Goal: Task Accomplishment & Management: Use online tool/utility

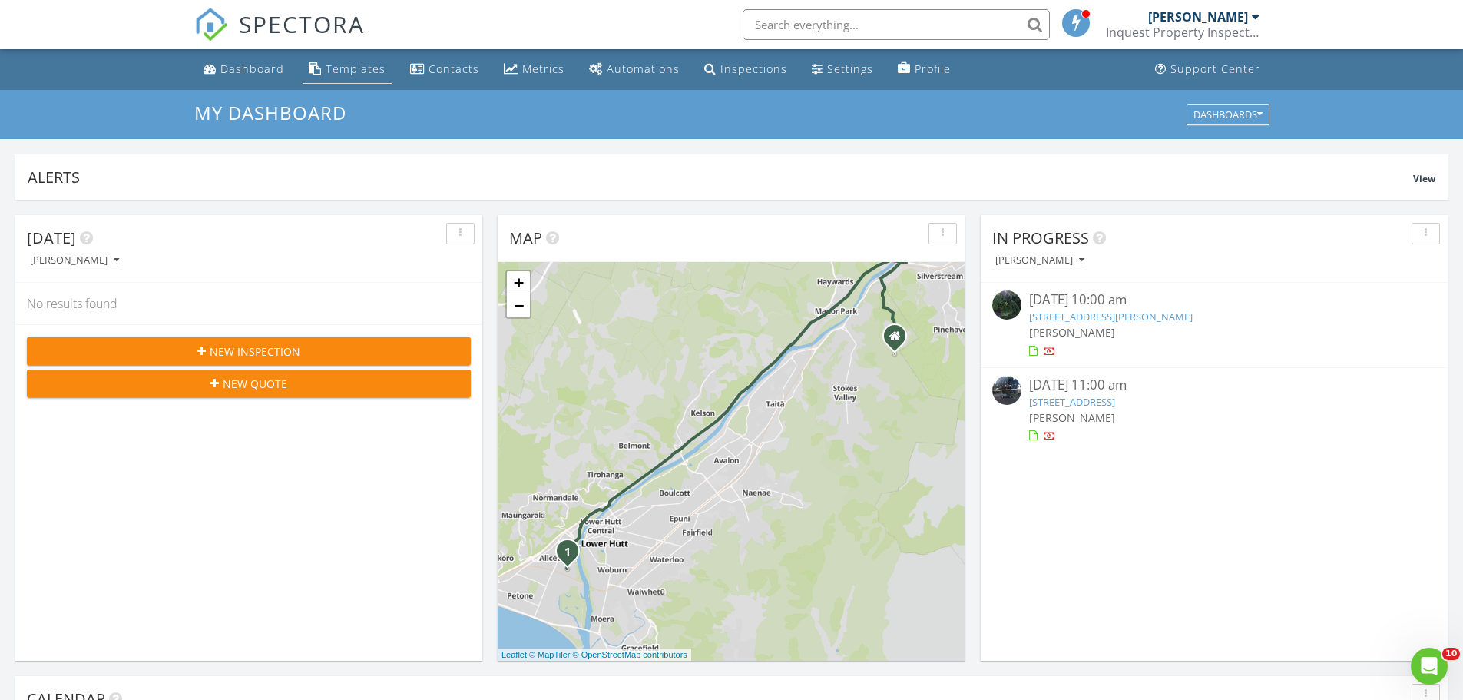
click at [368, 56] on link "Templates" at bounding box center [347, 69] width 89 height 28
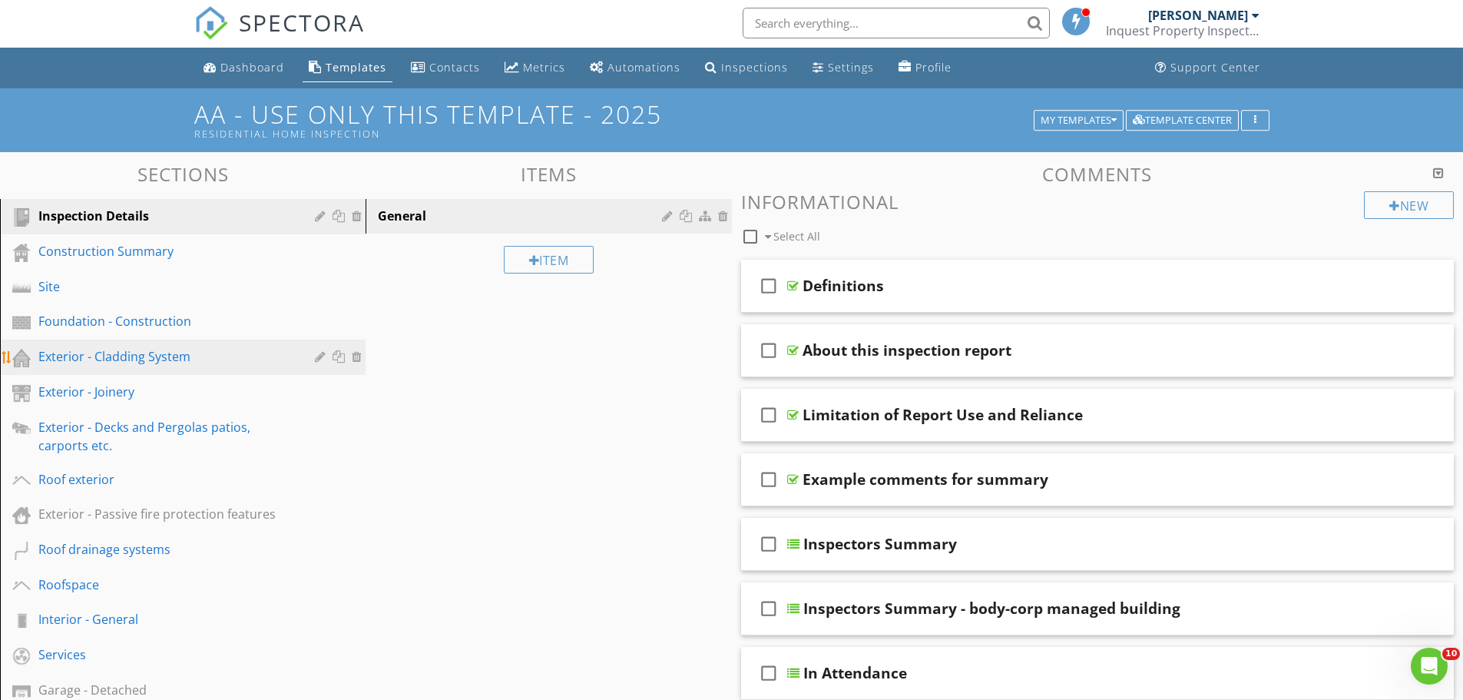
scroll to position [1, 0]
click at [145, 359] on div "Exterior - Cladding System" at bounding box center [165, 357] width 254 height 18
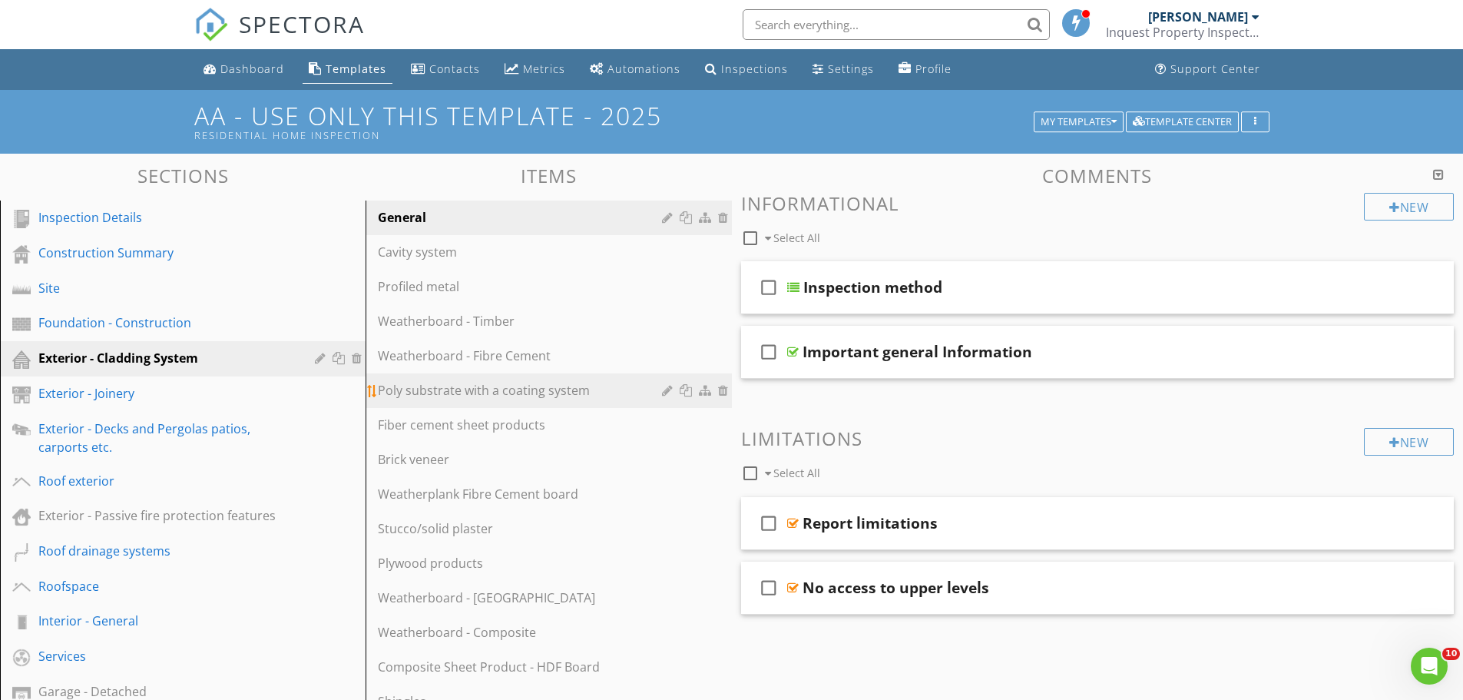
click at [531, 392] on div "Poly substrate with a coating system" at bounding box center [522, 390] width 288 height 18
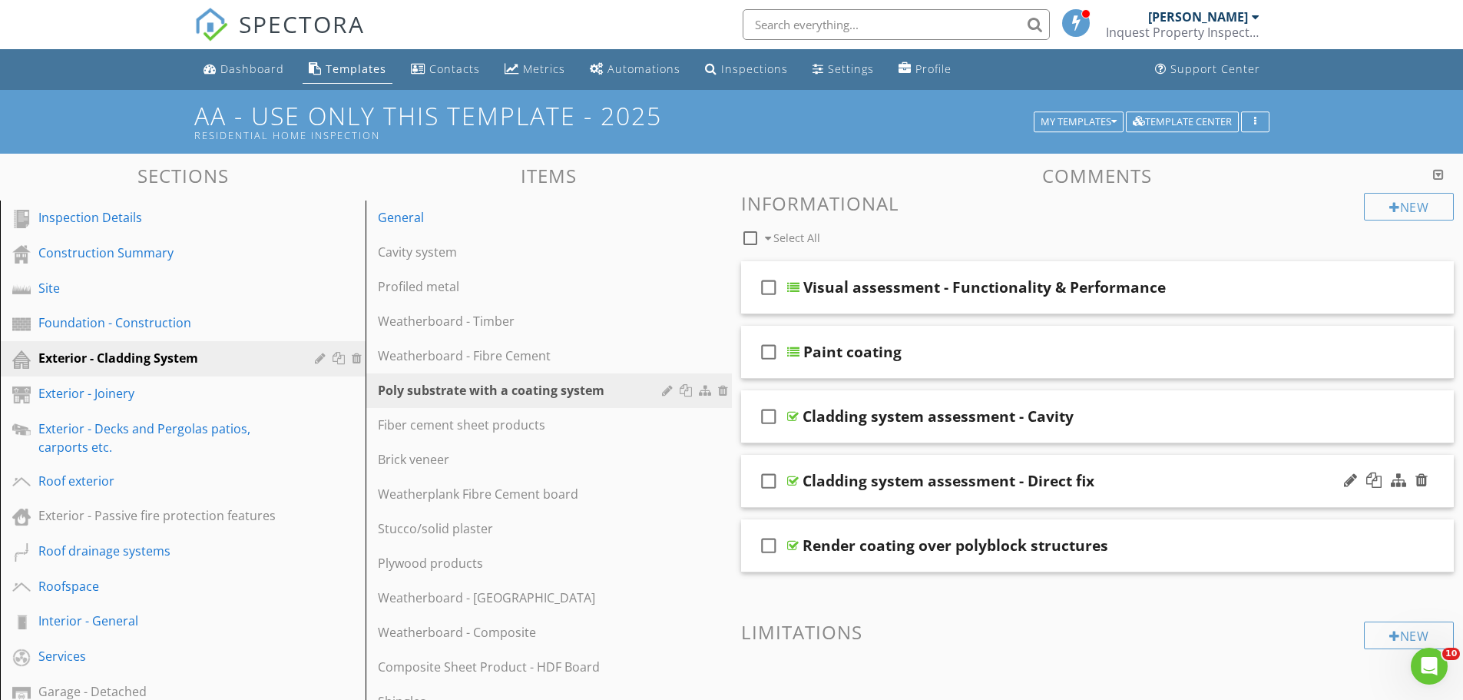
click at [1031, 501] on div "check_box_outline_blank Cladding system assessment - Direct fix" at bounding box center [1097, 481] width 713 height 53
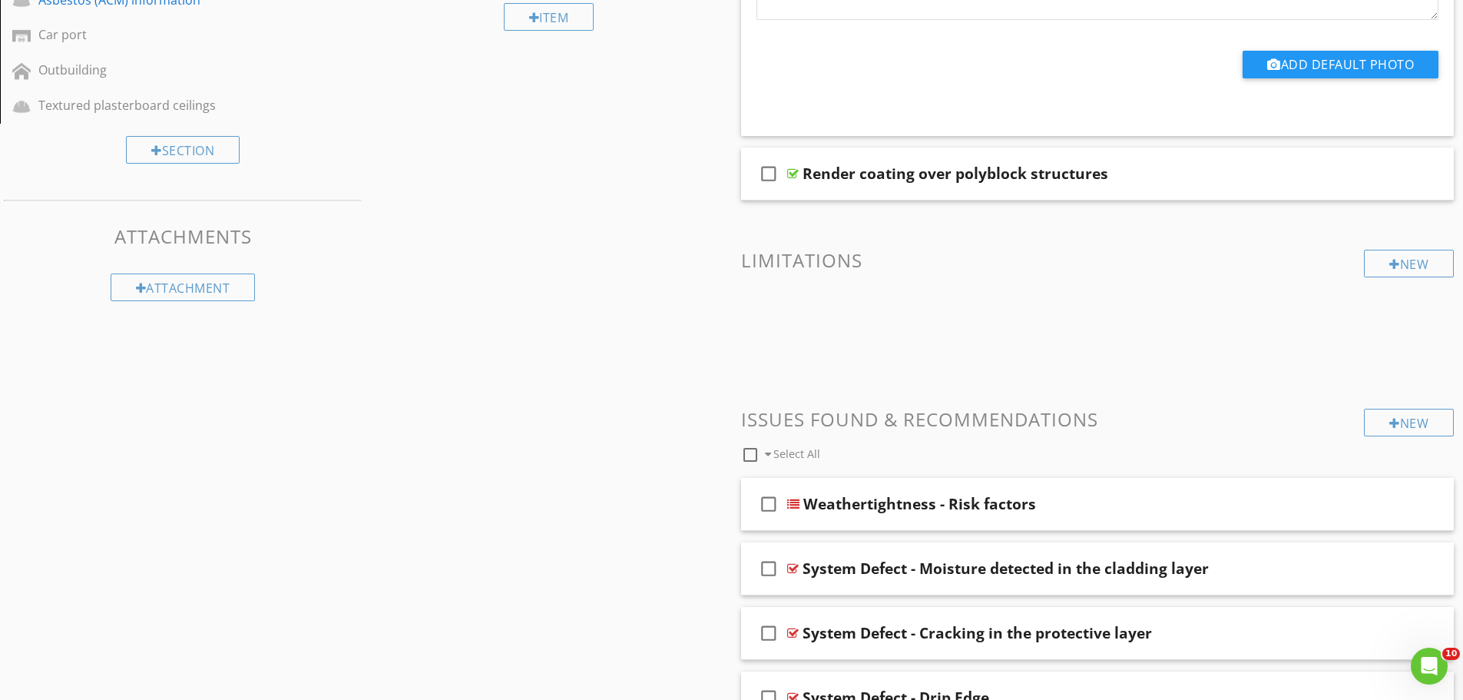
scroll to position [832, 0]
click at [1044, 523] on div "check_box_outline_blank Weathertightness - Risk factors" at bounding box center [1097, 503] width 713 height 53
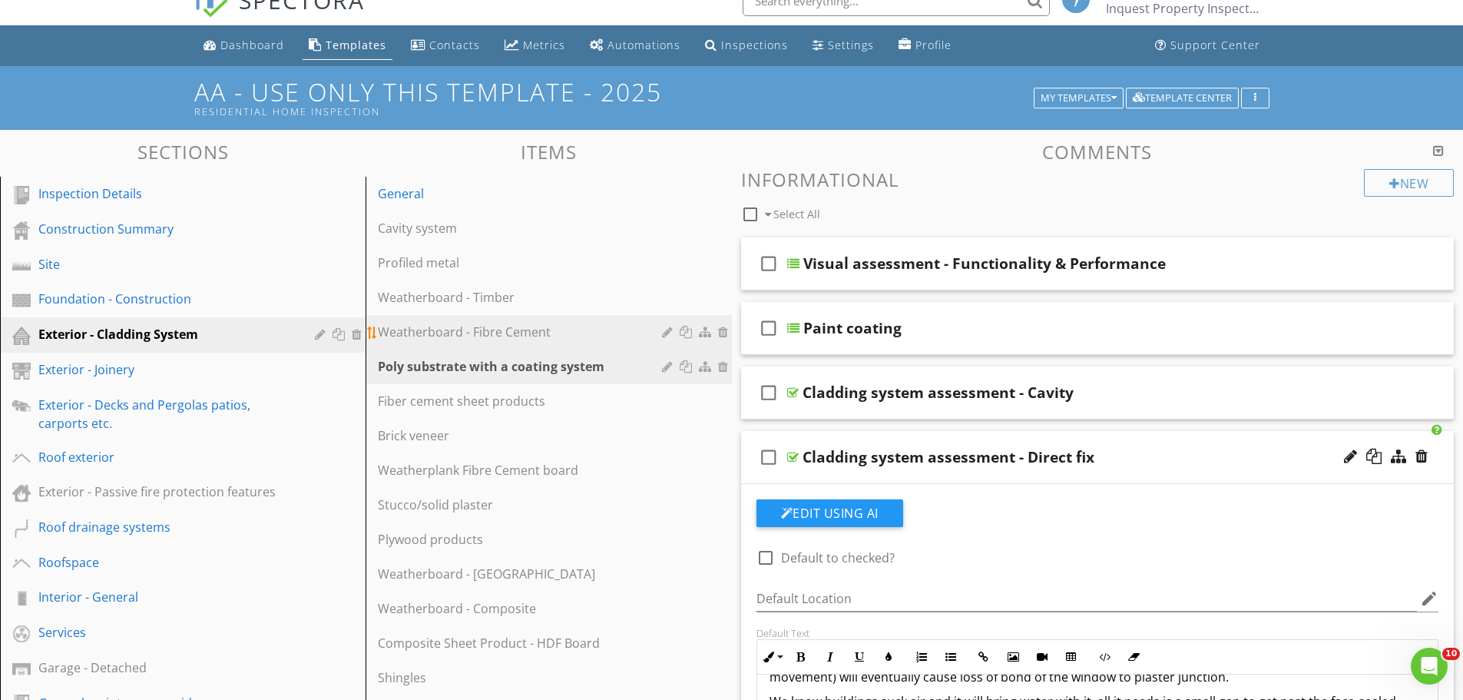
scroll to position [0, 0]
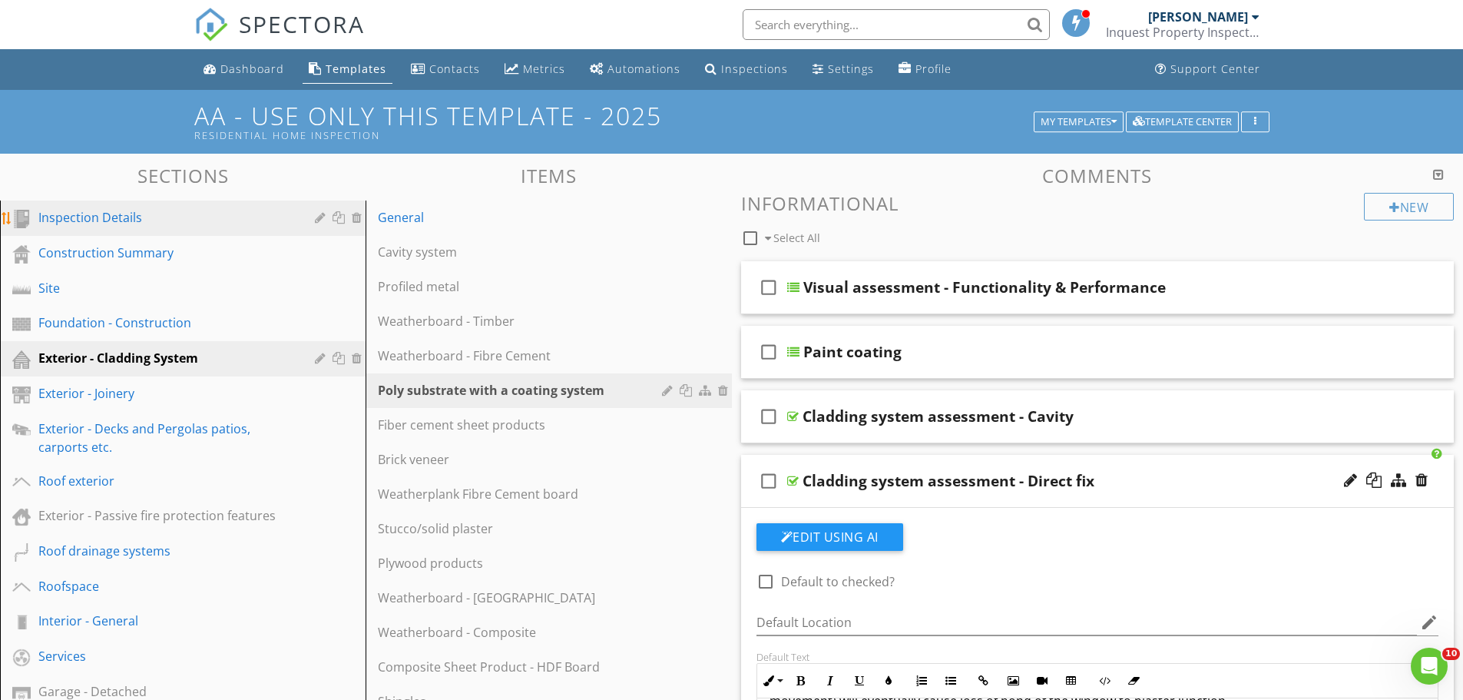
click at [108, 221] on div "Inspection Details" at bounding box center [165, 217] width 254 height 18
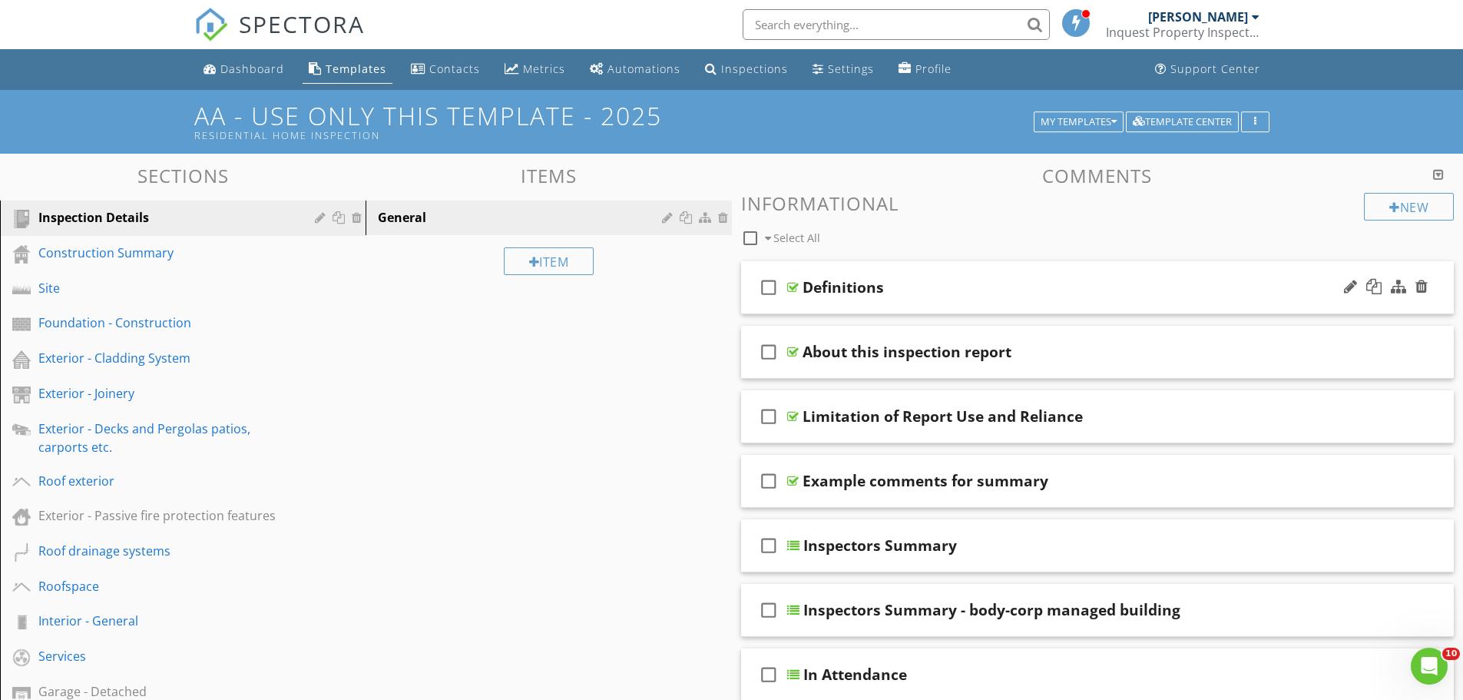
click at [943, 301] on div "check_box_outline_blank Definitions" at bounding box center [1097, 287] width 713 height 53
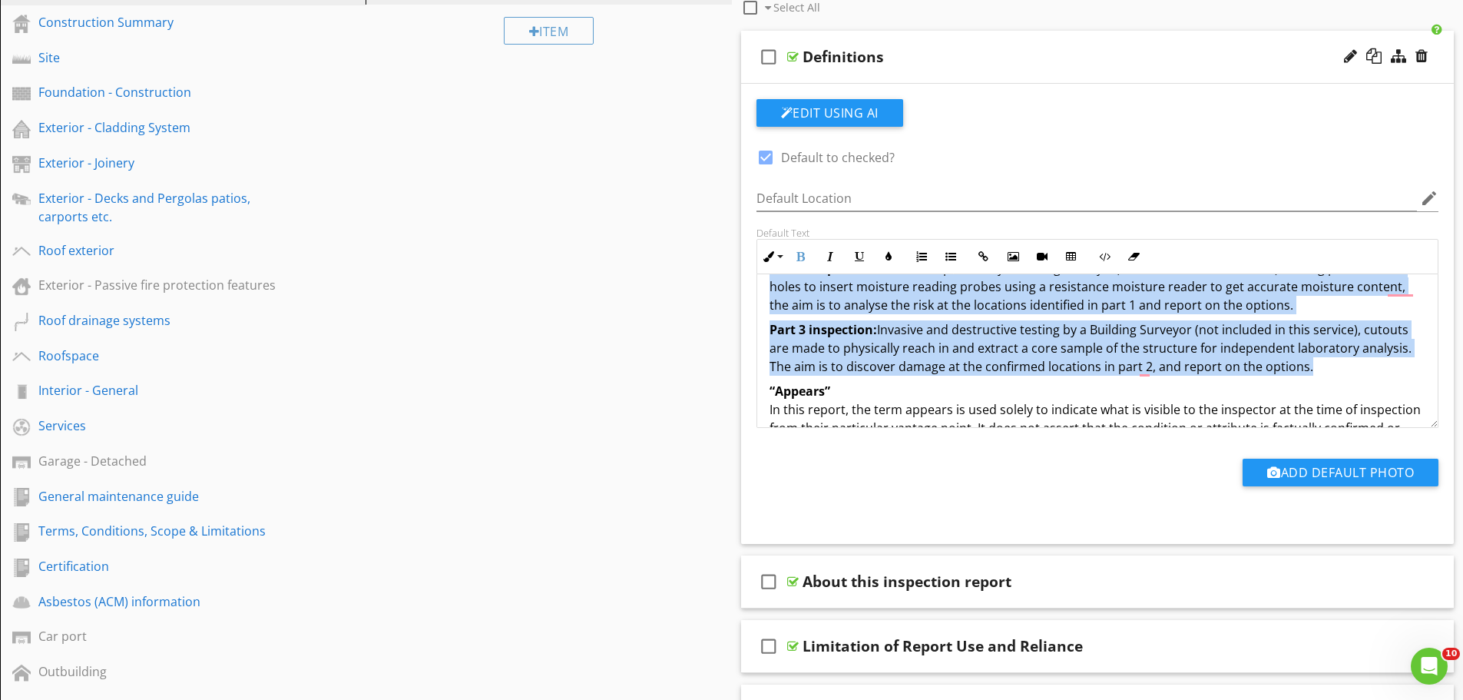
drag, startPoint x: 766, startPoint y: 377, endPoint x: 1318, endPoint y: 367, distance: 551.5
click at [1318, 367] on div "Risk carries a potential cost to repair, fix or maintain. Risks are usually ide…" at bounding box center [1097, 167] width 681 height 1008
